Goal: Task Accomplishment & Management: Use online tool/utility

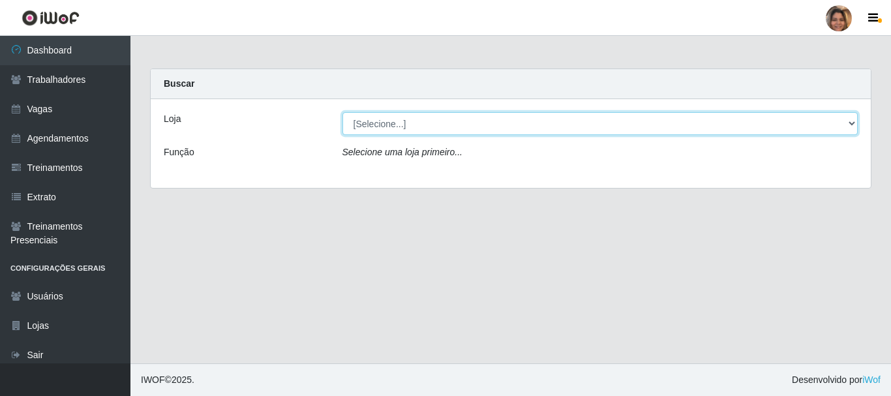
click at [847, 127] on select "[Selecione...] Mar Vermelho - CEASA Mar Vermelho - Centro de Distribuição" at bounding box center [601, 123] width 516 height 23
select select "474"
click at [343, 112] on select "[Selecione...] Mar Vermelho - CEASA Mar Vermelho - Centro de Distribuição" at bounding box center [601, 123] width 516 height 23
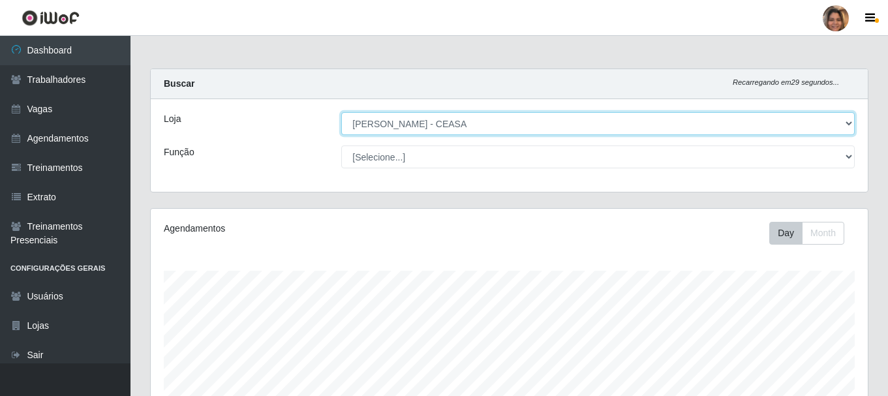
scroll to position [271, 717]
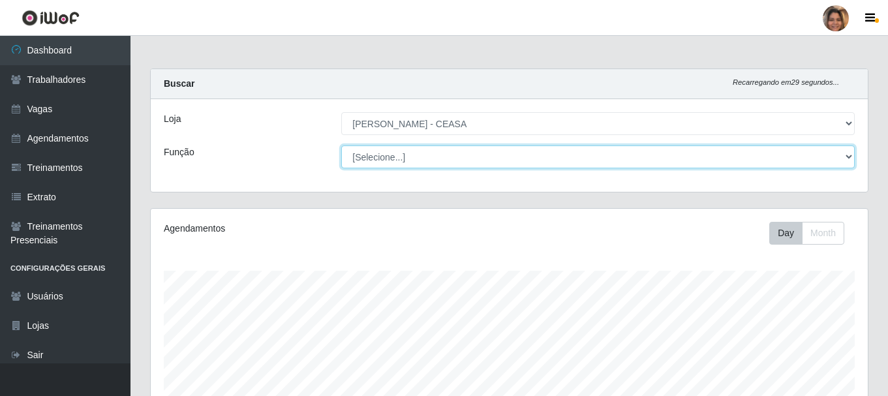
drag, startPoint x: 472, startPoint y: 134, endPoint x: 447, endPoint y: 158, distance: 35.1
click at [447, 158] on select "[Selecione...] Repositor Repositor + Repositor ++" at bounding box center [598, 157] width 514 height 23
select select "24"
click at [341, 146] on select "[Selecione...] Repositor Repositor + Repositor ++" at bounding box center [598, 157] width 514 height 23
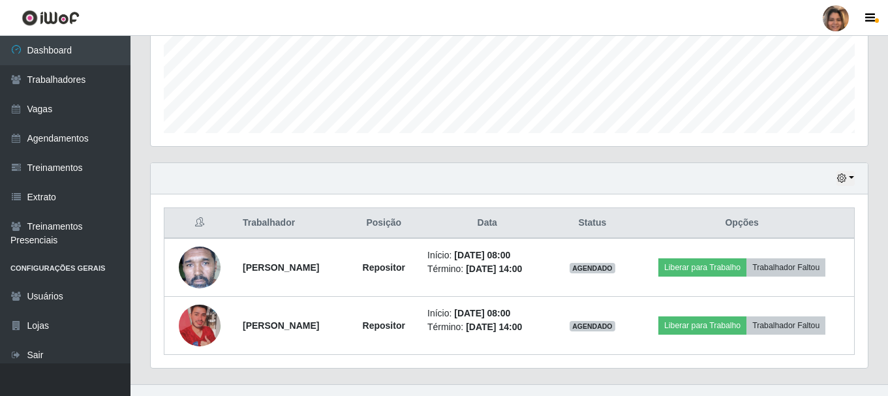
scroll to position [348, 0]
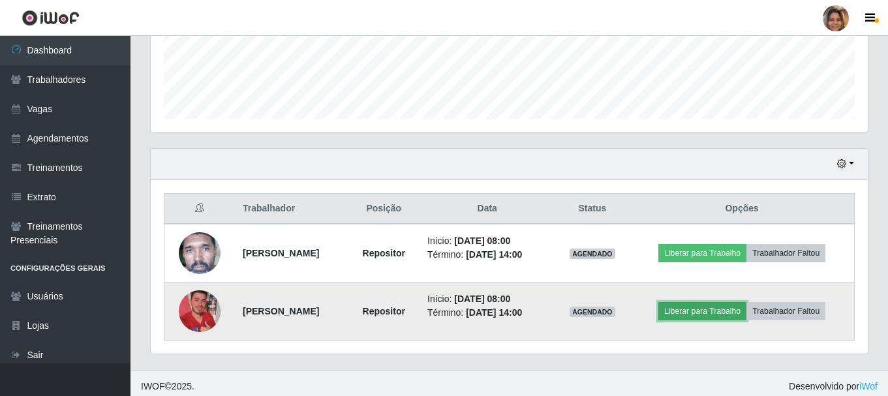
click at [733, 309] on button "Liberar para Trabalho" at bounding box center [702, 311] width 88 height 18
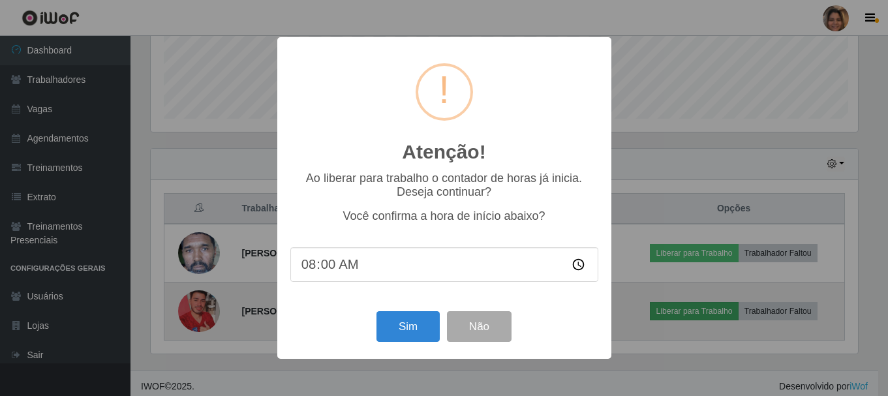
scroll to position [271, 711]
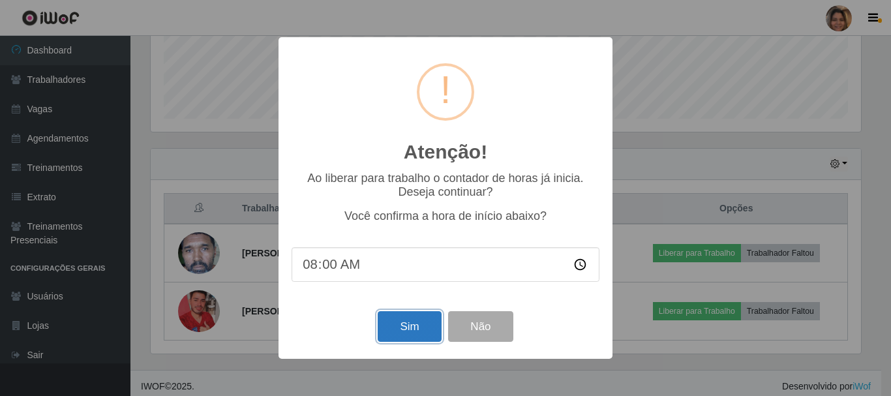
click at [385, 331] on button "Sim" at bounding box center [409, 326] width 63 height 31
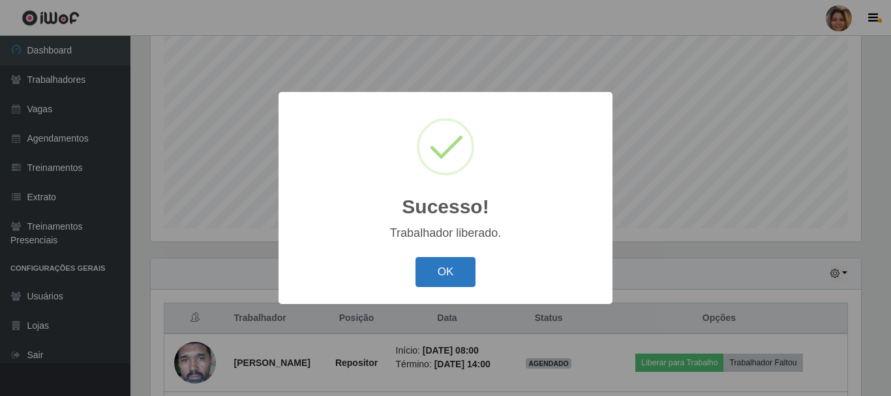
click at [458, 274] on button "OK" at bounding box center [446, 272] width 61 height 31
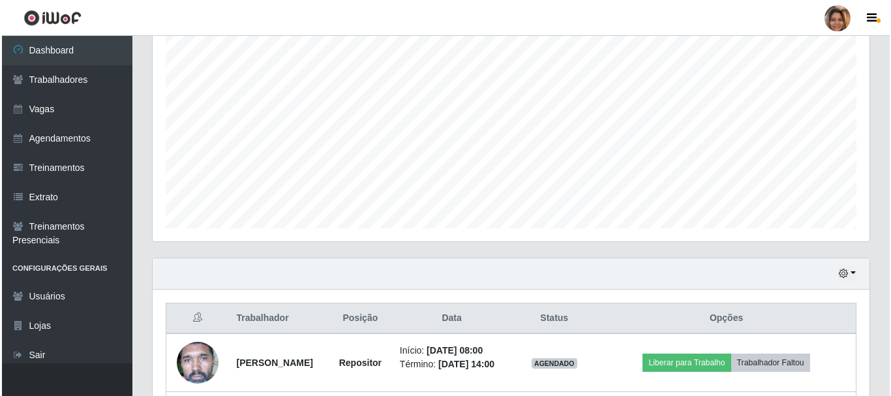
scroll to position [271, 717]
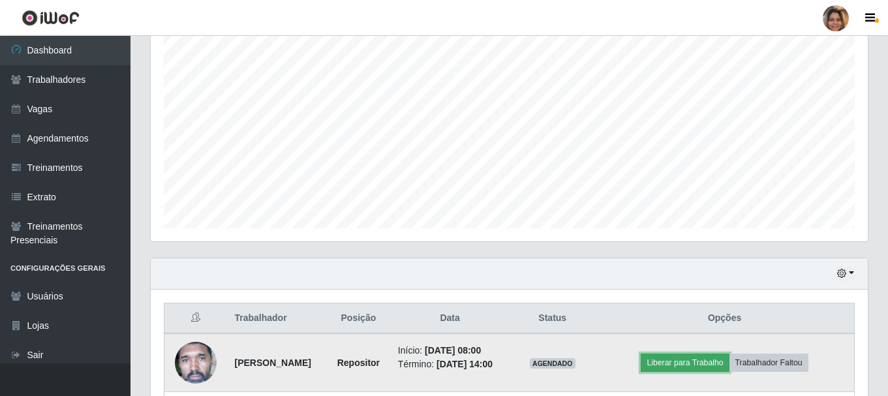
click at [694, 365] on button "Liberar para Trabalho" at bounding box center [685, 363] width 88 height 18
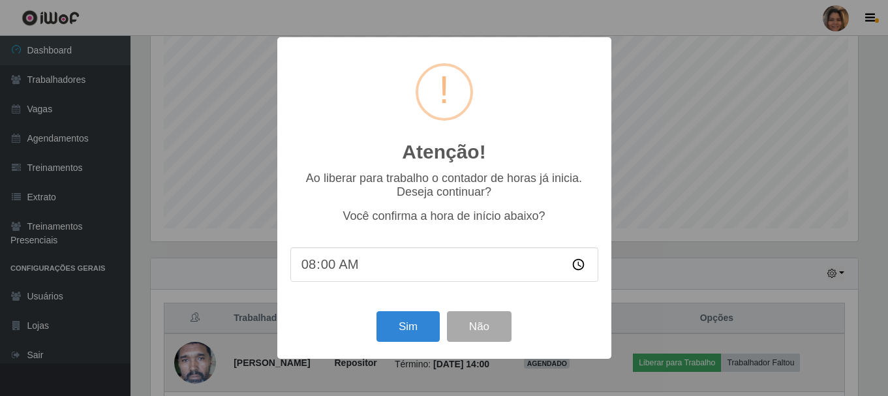
scroll to position [271, 711]
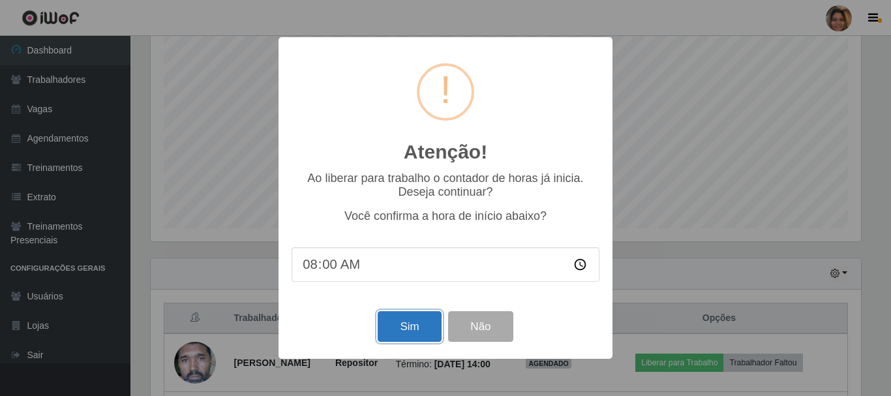
click at [407, 326] on button "Sim" at bounding box center [409, 326] width 63 height 31
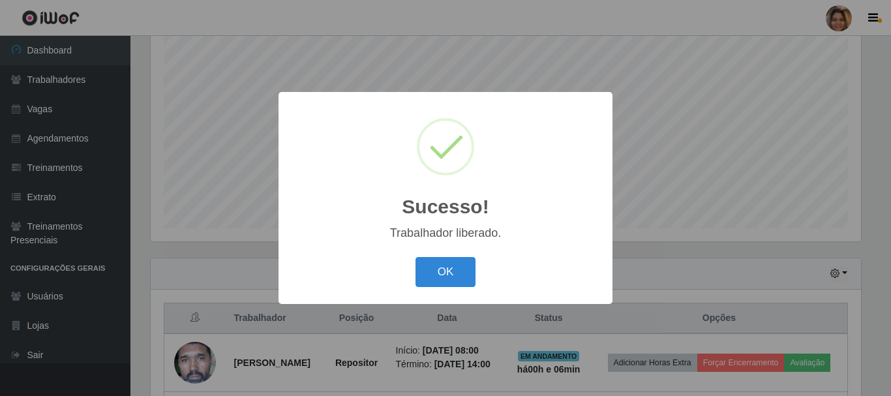
click at [416, 257] on button "OK" at bounding box center [446, 272] width 61 height 31
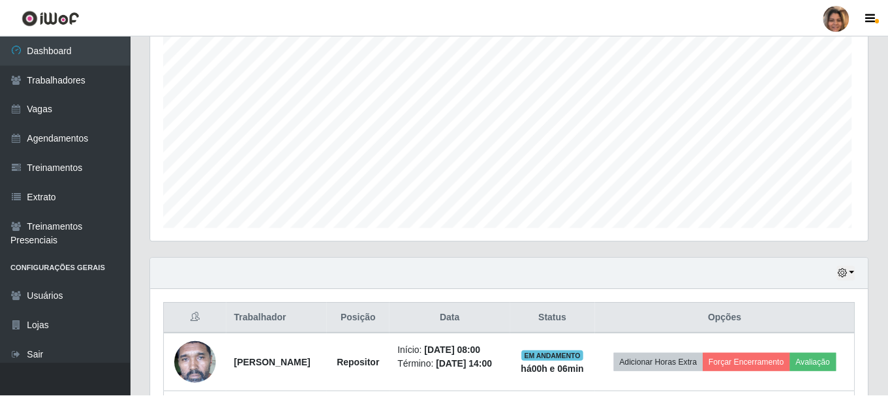
scroll to position [271, 717]
